Goal: Information Seeking & Learning: Find specific fact

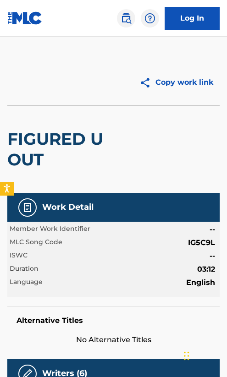
click at [126, 20] on img at bounding box center [125, 18] width 11 height 11
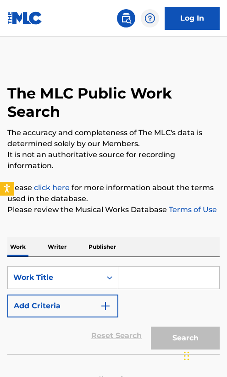
click at [72, 306] on button "Add Criteria" at bounding box center [62, 306] width 111 height 23
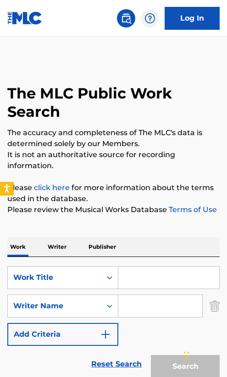
click at [139, 308] on input "Search Form" at bounding box center [160, 306] width 84 height 22
paste input "[PERSON_NAME]"
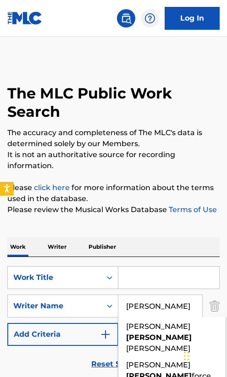
type input "[PERSON_NAME]"
click at [157, 277] on input "Search Form" at bounding box center [168, 278] width 101 height 22
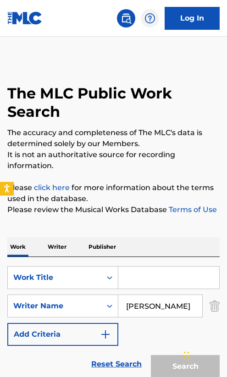
paste input "Roll Up"
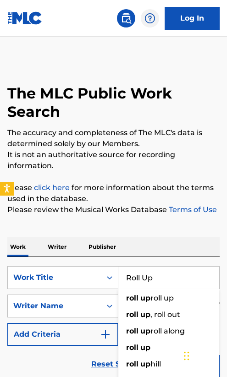
type input "Roll Up"
click at [153, 225] on div "The MLC Public Work Search The accuracy and completeness of The MLC's data is d…" at bounding box center [113, 236] width 227 height 352
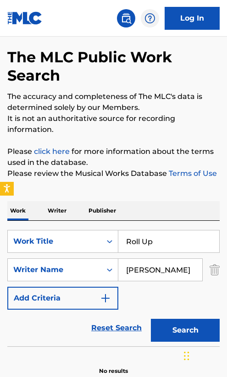
scroll to position [98, 0]
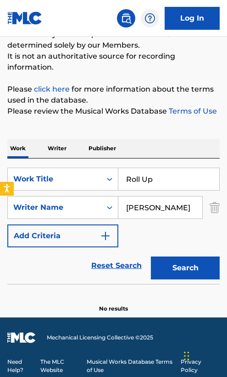
click at [181, 272] on button "Search" at bounding box center [185, 268] width 69 height 23
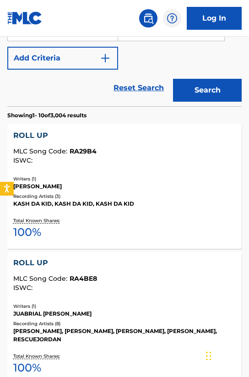
scroll to position [0, 0]
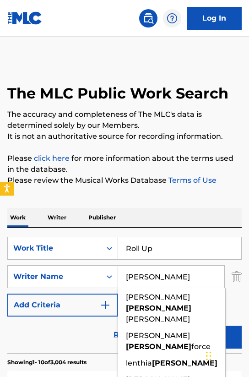
drag, startPoint x: 151, startPoint y: 277, endPoint x: 118, endPoint y: 277, distance: 33.0
click at [118, 277] on input "[PERSON_NAME]" at bounding box center [171, 277] width 106 height 22
paste input "Juabrial C"
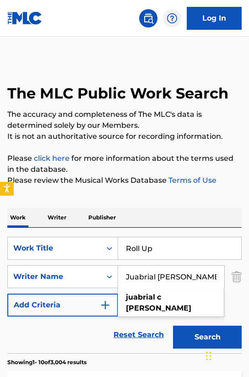
click at [164, 278] on input "Juabrial [PERSON_NAME]" at bounding box center [171, 277] width 106 height 22
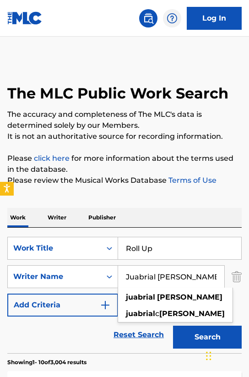
type input "Juabrial [PERSON_NAME]"
click at [173, 326] on button "Search" at bounding box center [207, 337] width 69 height 23
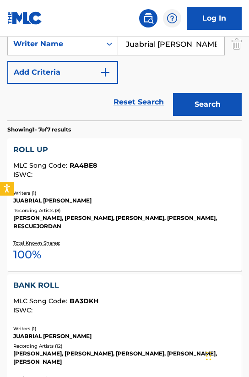
click at [196, 100] on button "Search" at bounding box center [207, 104] width 69 height 23
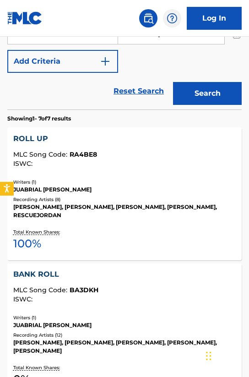
scroll to position [243, 0]
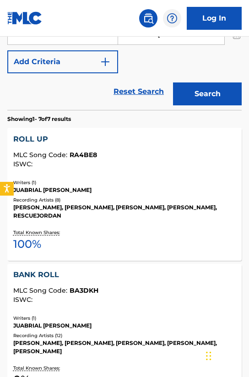
click at [160, 196] on div "Writers ( 1 ) JUABRIAL [PERSON_NAME] Recording Artists ( 8 ) [PERSON_NAME], [PE…" at bounding box center [124, 199] width 223 height 41
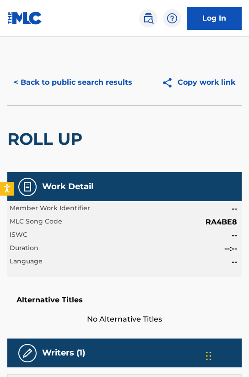
click at [219, 221] on span "RA4BE8" at bounding box center [222, 222] width 32 height 11
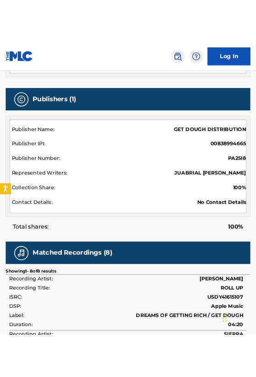
scroll to position [292, 0]
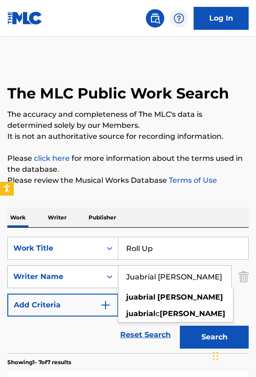
drag, startPoint x: 189, startPoint y: 281, endPoint x: 76, endPoint y: 279, distance: 113.2
click at [77, 279] on div "SearchWithCriteriae6469d6a-37cd-430f-af2a-e704d7ed53d3 Writer Name [PERSON_NAME…" at bounding box center [127, 276] width 241 height 23
paste input "[PERSON_NAME]"
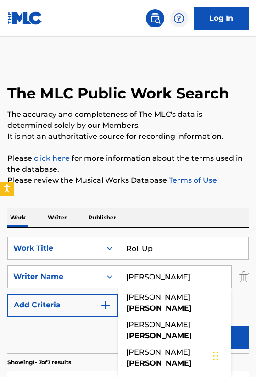
type input "[PERSON_NAME]"
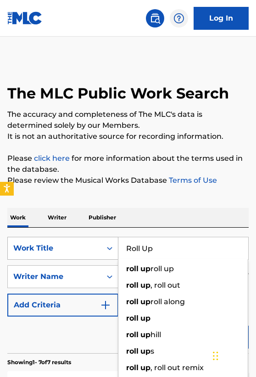
drag, startPoint x: 170, startPoint y: 248, endPoint x: 96, endPoint y: 248, distance: 74.2
click at [96, 248] on div "SearchWithCriteriaf95f7ac1-1694-4569-b851-f80f99f69996 Work Title Roll Up roll …" at bounding box center [127, 248] width 241 height 23
paste input "WIZARD OF OZ"
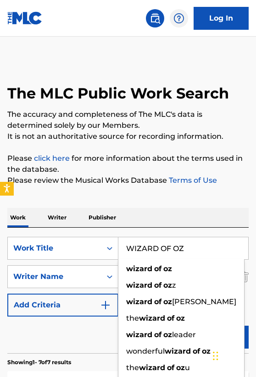
type input "WIZARD OF OZ"
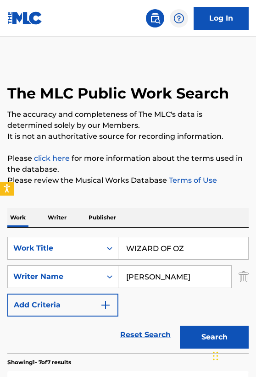
click at [138, 225] on div "Work Writer Publisher" at bounding box center [127, 217] width 241 height 19
click at [202, 336] on button "Search" at bounding box center [214, 337] width 69 height 23
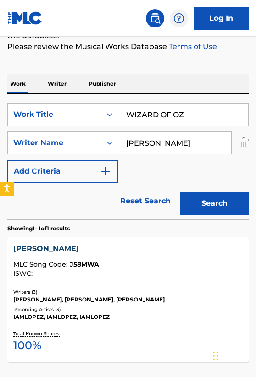
scroll to position [206, 0]
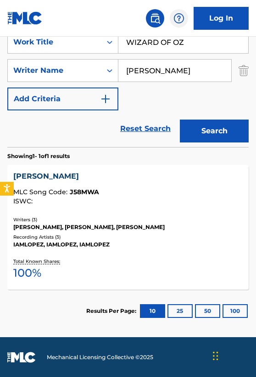
click at [144, 256] on div "Total Known Shares: 100 %" at bounding box center [127, 270] width 229 height 28
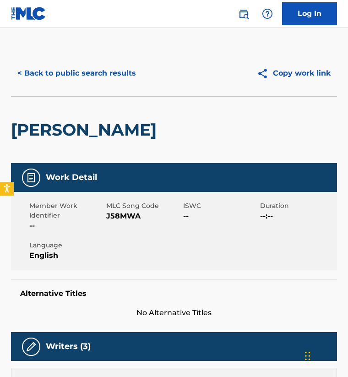
click at [120, 215] on span "J58MWA" at bounding box center [143, 216] width 75 height 11
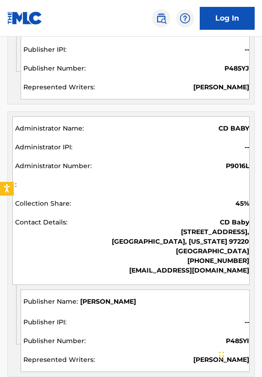
scroll to position [992, 0]
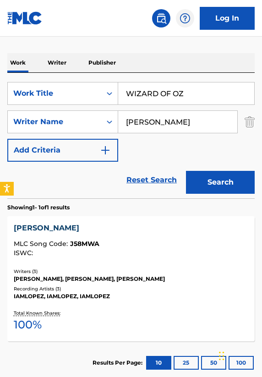
scroll to position [152, 0]
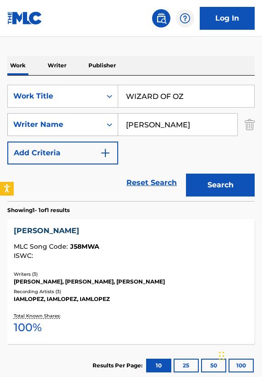
drag, startPoint x: 172, startPoint y: 123, endPoint x: 104, endPoint y: 123, distance: 67.3
click at [105, 123] on div "SearchWithCriteriae6469d6a-37cd-430f-af2a-e704d7ed53d3 Writer Name [PERSON_NAME]" at bounding box center [130, 124] width 247 height 23
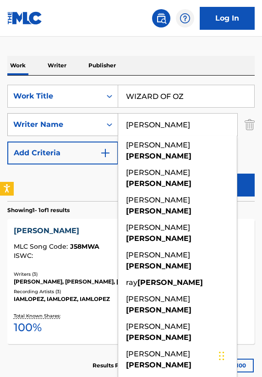
paste input "Dunaief"
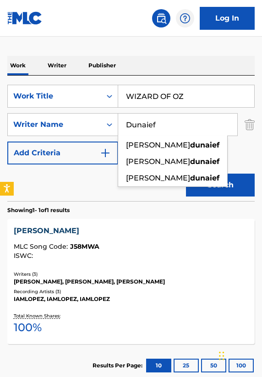
type input "Dunaief"
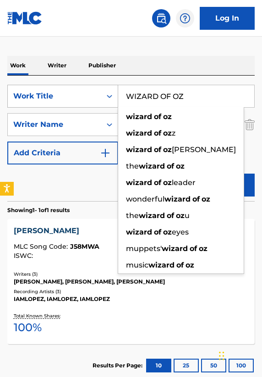
drag, startPoint x: 194, startPoint y: 99, endPoint x: 91, endPoint y: 96, distance: 103.6
click at [91, 96] on div "SearchWithCriteriaf95f7ac1-1694-4569-b851-f80f99f69996 Work Title WIZARD OF OZ …" at bounding box center [130, 96] width 247 height 23
paste input "ON THE ROAD"
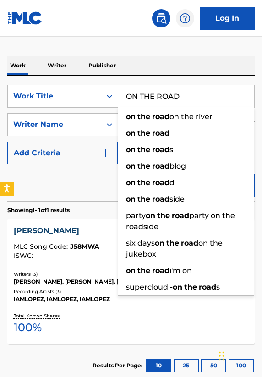
type input "ON THE ROAD"
click at [130, 81] on div "SearchWithCriteriaf95f7ac1-1694-4569-b851-f80f99f69996 Work Title ON THE ROAD o…" at bounding box center [130, 139] width 247 height 126
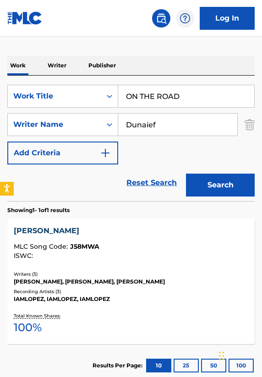
click at [221, 189] on button "Search" at bounding box center [220, 185] width 69 height 23
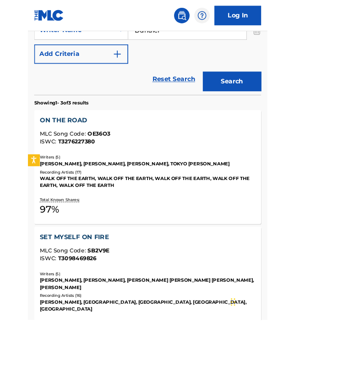
scroll to position [230, 0]
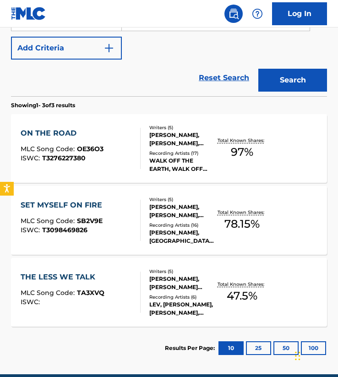
click at [67, 162] on div "ON THE ROAD MLC Song Code : OE36O3 ISWC : T3276227380" at bounding box center [62, 148] width 83 height 41
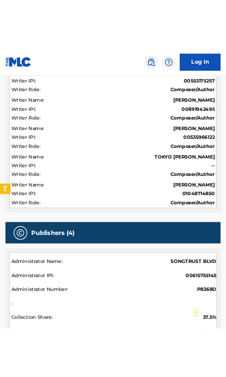
scroll to position [374, 0]
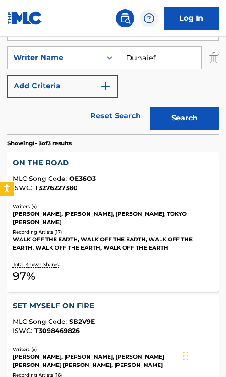
scroll to position [182, 0]
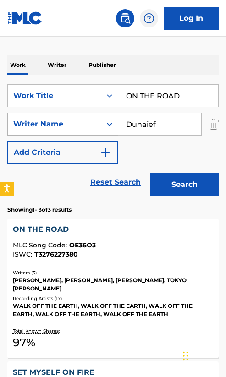
drag, startPoint x: 168, startPoint y: 126, endPoint x: 96, endPoint y: 126, distance: 71.9
click at [97, 126] on div "SearchWithCriteriae6469d6a-37cd-430f-af2a-e704d7ed53d3 Writer Name [PERSON_NAME]" at bounding box center [112, 124] width 211 height 23
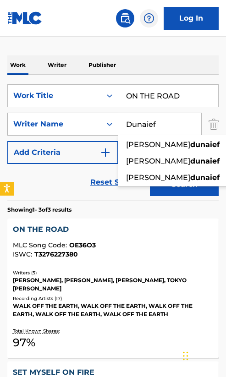
paste input "Pinto"
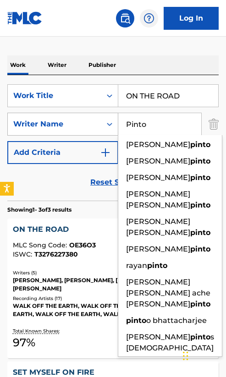
type input "Pinto"
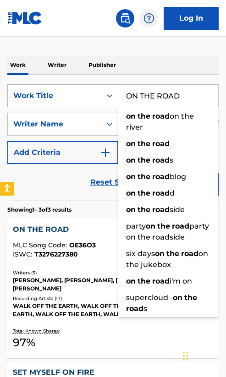
drag, startPoint x: 189, startPoint y: 97, endPoint x: 109, endPoint y: 97, distance: 79.7
click at [109, 97] on div "SearchWithCriteriaf95f7ac1-1694-4569-b851-f80f99f69996 Work Title ON THE ROAD o…" at bounding box center [112, 95] width 211 height 23
paste input "ne More Time"
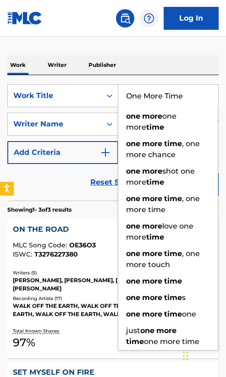
type input "One More Time"
click at [165, 49] on div "Work Writer Publisher SearchWithCriteriaf95f7ac1-1694-4569-b851-f80f99f69996 Wo…" at bounding box center [112, 363] width 211 height 639
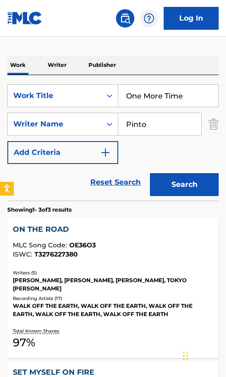
click at [182, 186] on button "Search" at bounding box center [184, 184] width 69 height 23
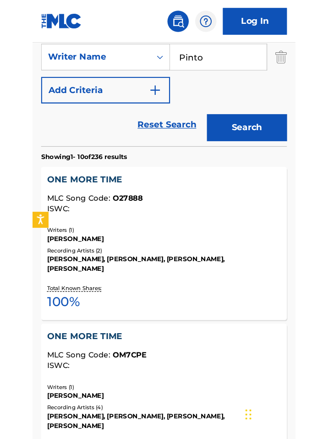
scroll to position [259, 0]
